Goal: Task Accomplishment & Management: Use online tool/utility

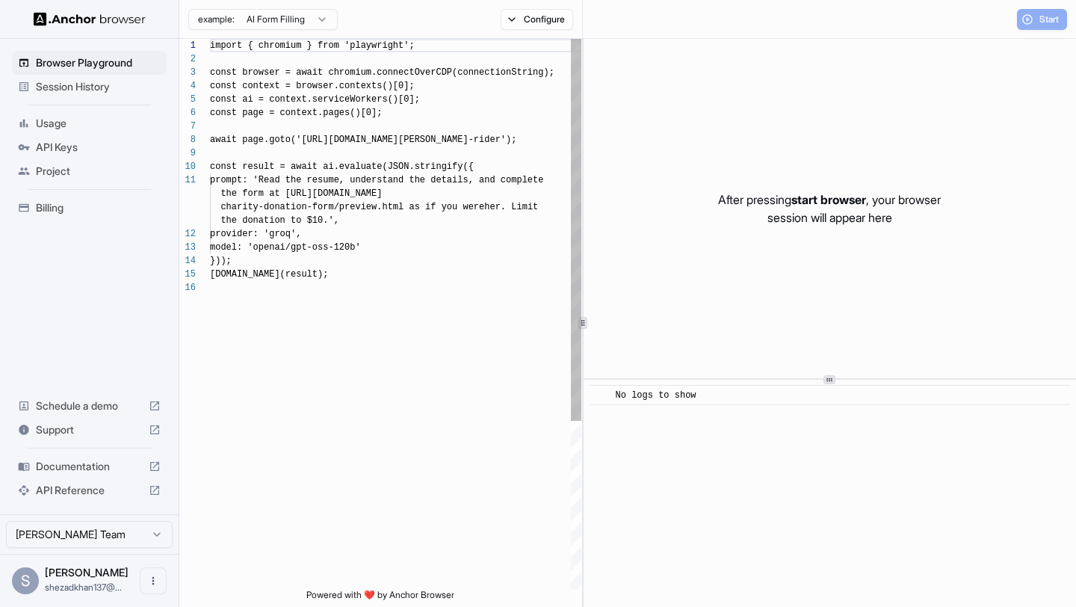
scroll to position [134, 0]
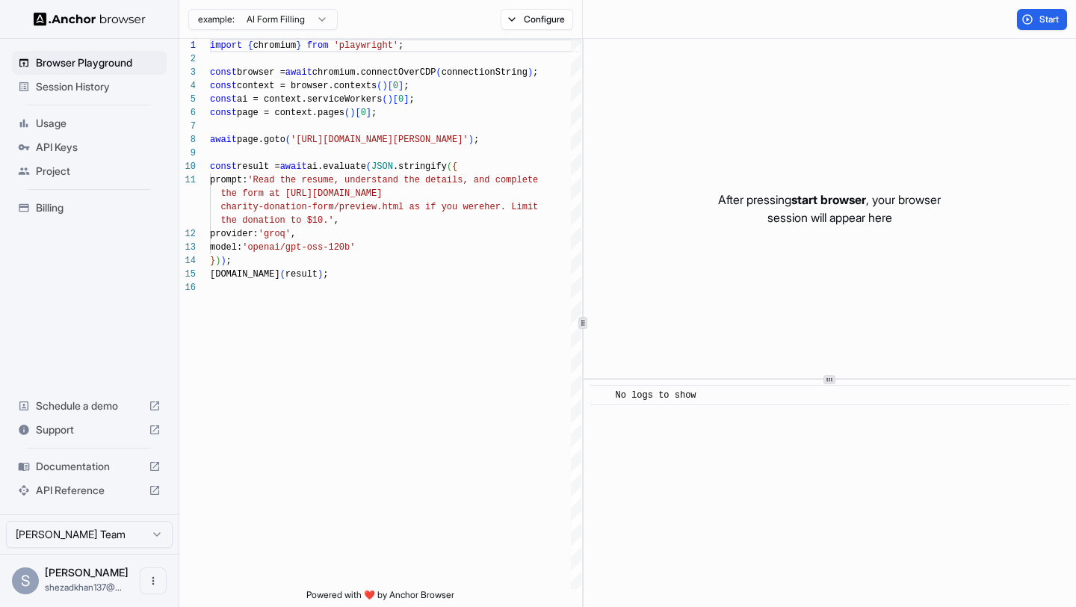
click at [293, 24] on html "Browser Playground Session History Usage API Keys Project Billing Schedule a de…" at bounding box center [538, 303] width 1076 height 607
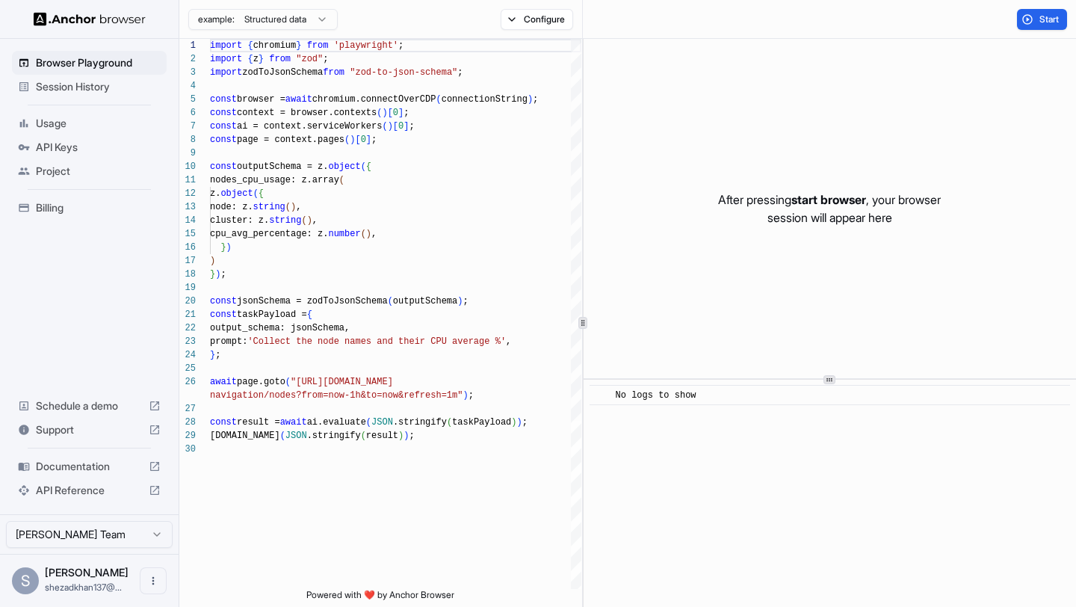
click at [283, 21] on html "Browser Playground Session History Usage API Keys Project Billing Schedule a de…" at bounding box center [538, 303] width 1076 height 607
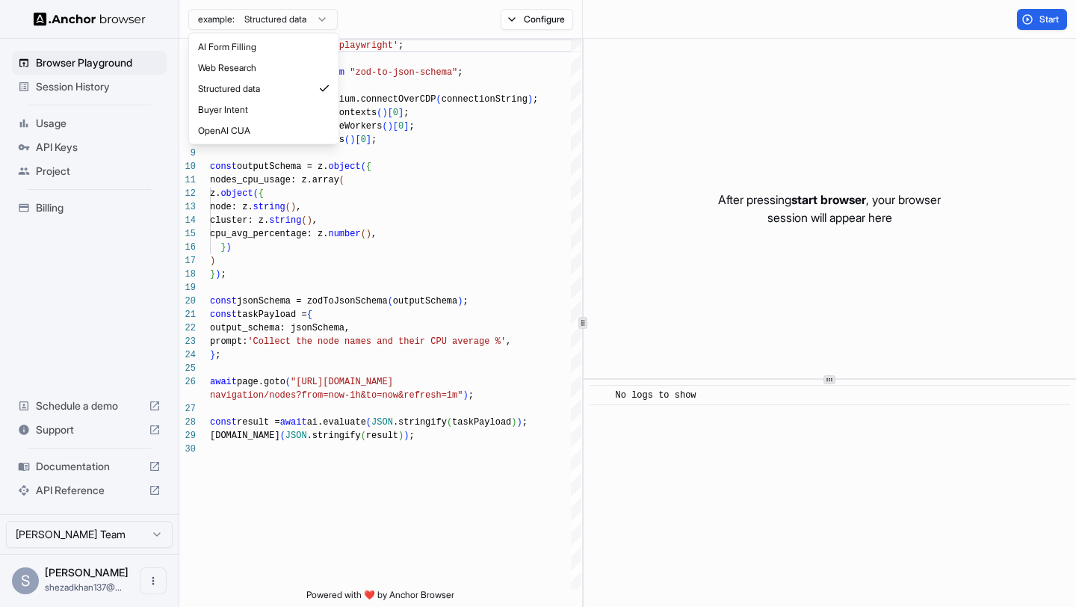
type textarea "**********"
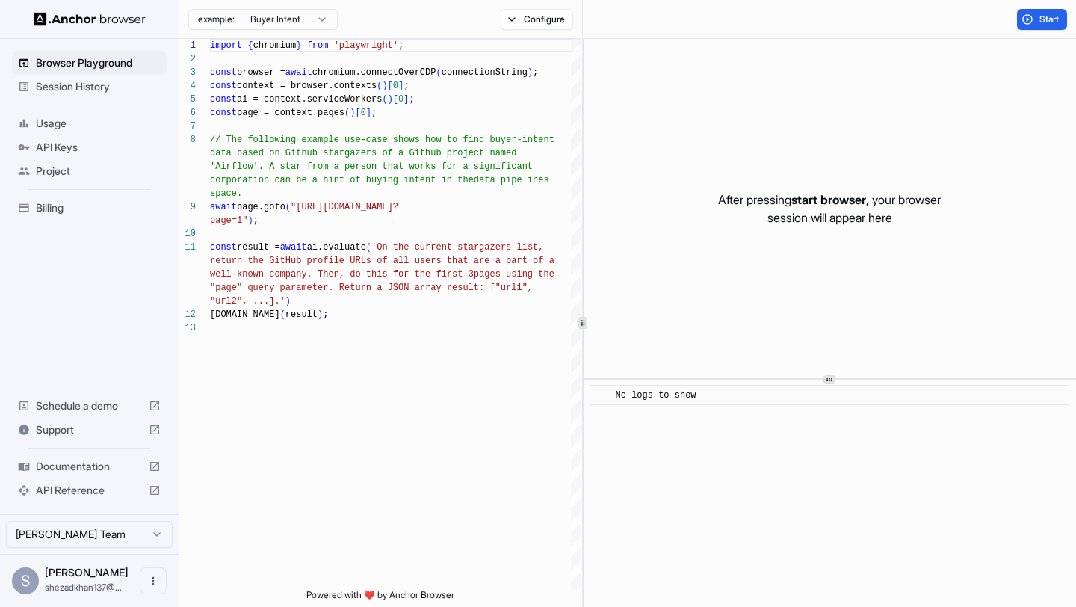
click at [107, 149] on span "API Keys" at bounding box center [98, 147] width 125 height 15
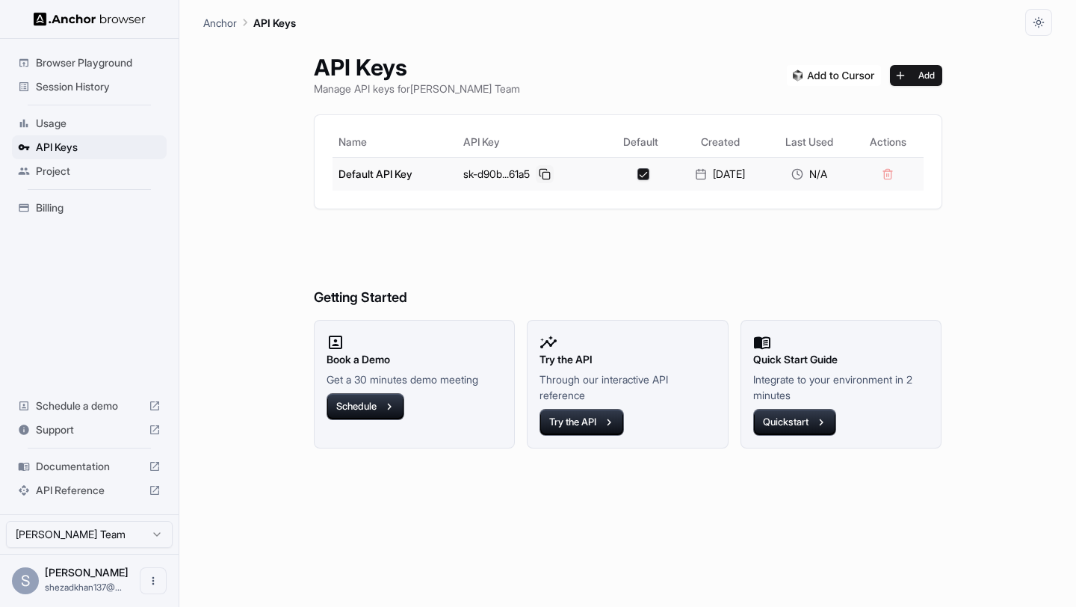
click at [536, 173] on button at bounding box center [545, 174] width 18 height 18
